Goal: Find specific page/section: Find specific page/section

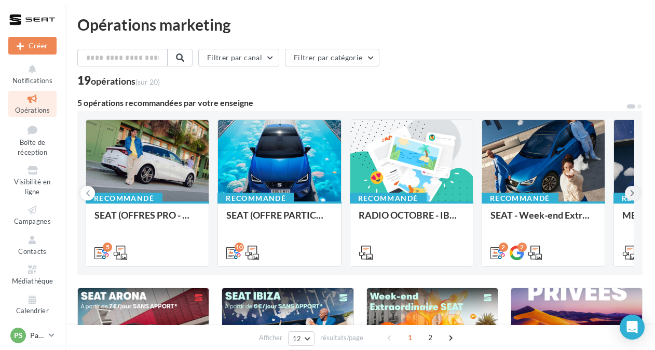
click at [627, 190] on button at bounding box center [632, 193] width 15 height 15
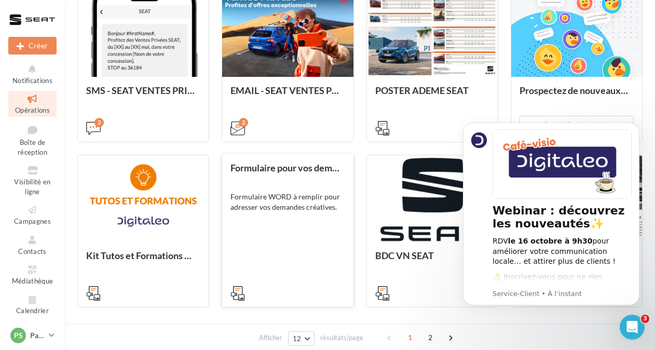
scroll to position [508, 0]
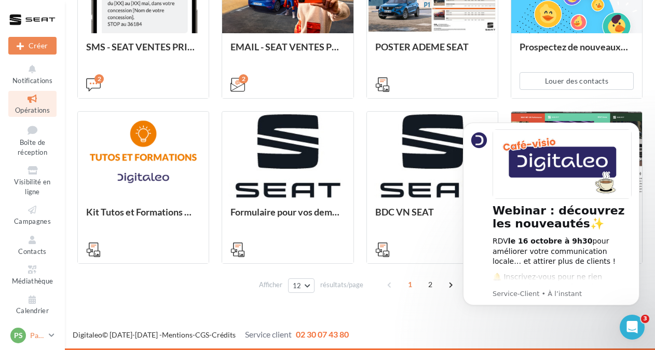
click at [26, 343] on div "PS Partenaire Seat Virginie.Batmalle_userseat" at bounding box center [27, 336] width 34 height 16
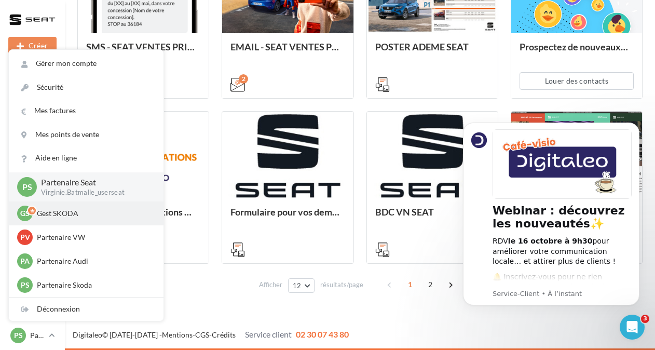
click at [42, 212] on icon at bounding box center [36, 210] width 13 height 5
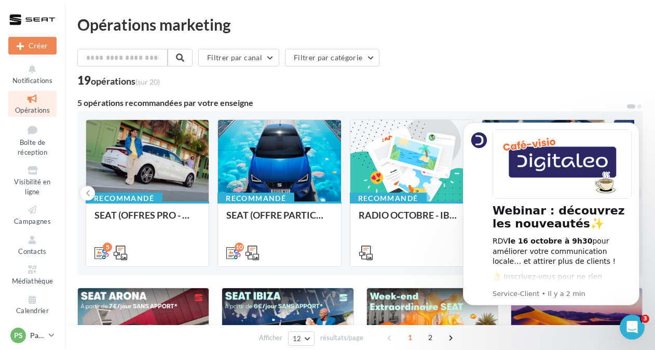
click at [475, 75] on div "Filtrer par canal Filtrer par catégorie 19 opérations (sur 20)" at bounding box center [359, 67] width 565 height 37
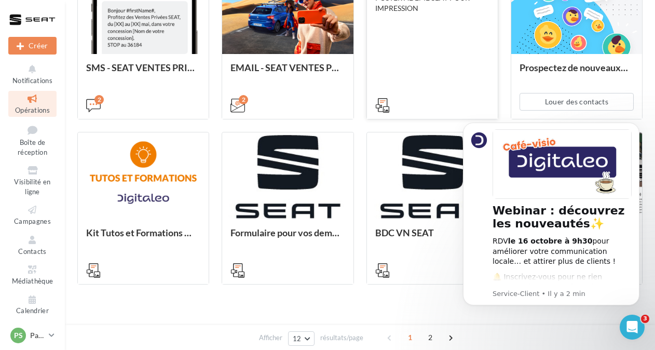
scroll to position [508, 0]
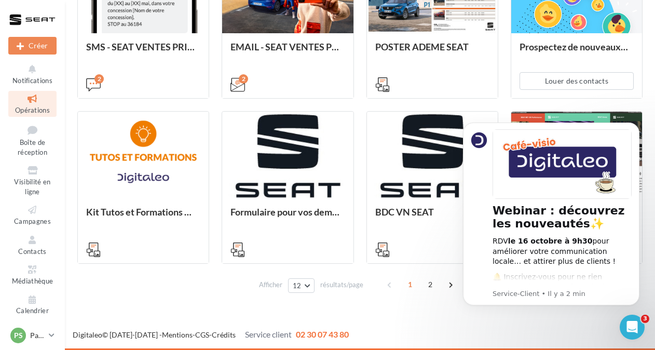
click at [22, 333] on span "PS" at bounding box center [18, 335] width 9 height 10
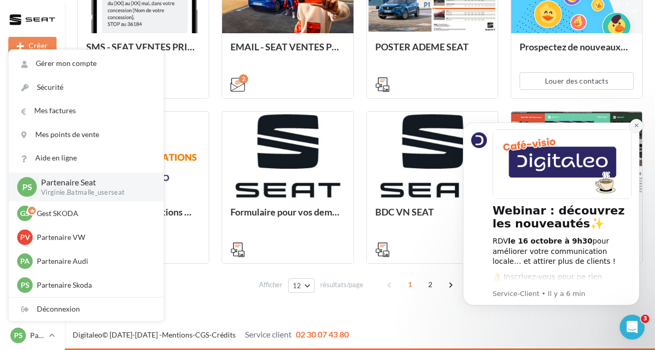
click at [639, 129] on button "Dismiss notification" at bounding box center [637, 126] width 14 height 14
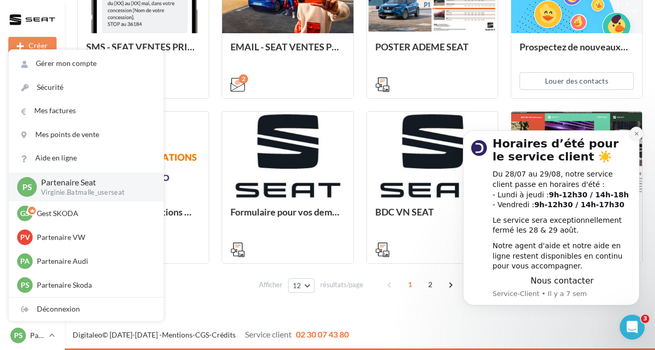
drag, startPoint x: 635, startPoint y: 134, endPoint x: 1090, endPoint y: 251, distance: 470.1
click at [635, 134] on icon "Dismiss notification" at bounding box center [637, 134] width 6 height 6
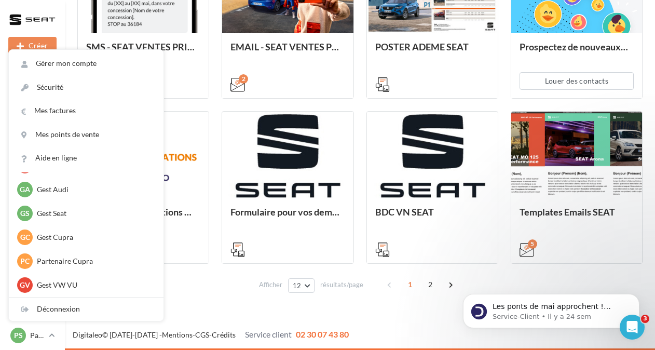
scroll to position [0, 0]
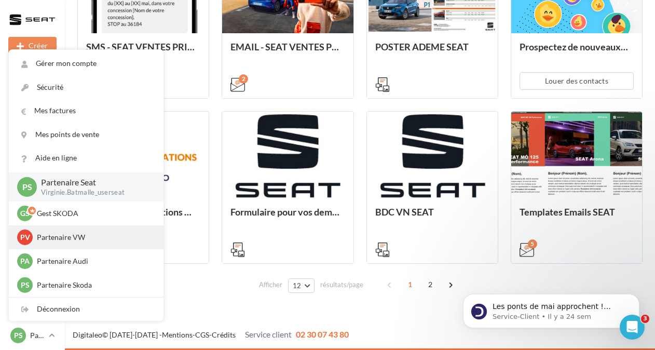
click at [48, 237] on p "Partenaire VW" at bounding box center [94, 237] width 114 height 10
